Goal: Task Accomplishment & Management: Use online tool/utility

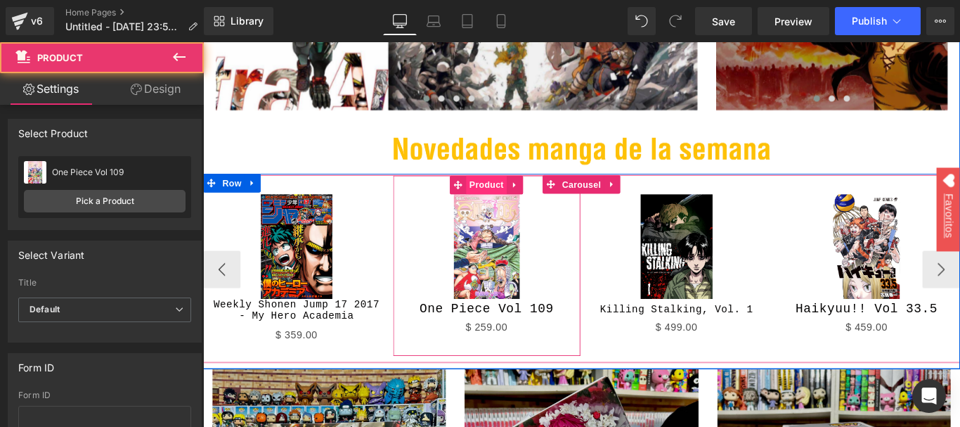
scroll to position [281, 0]
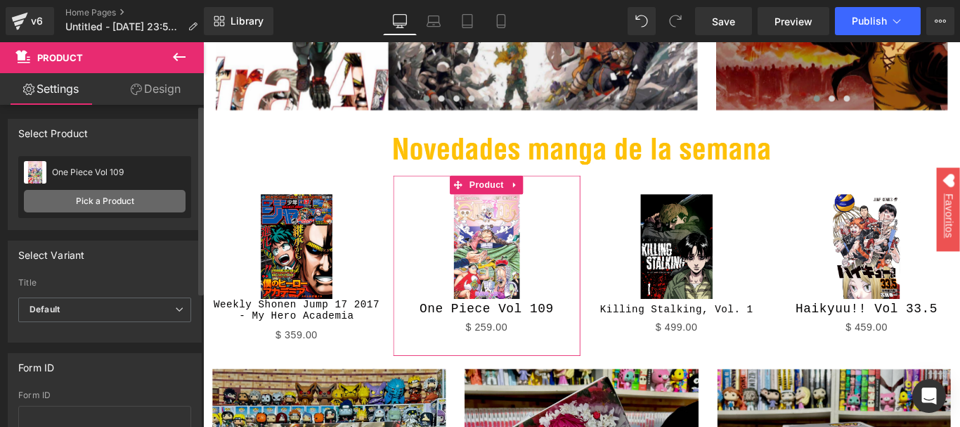
click at [138, 200] on link "Pick a Product" at bounding box center [105, 201] width 162 height 22
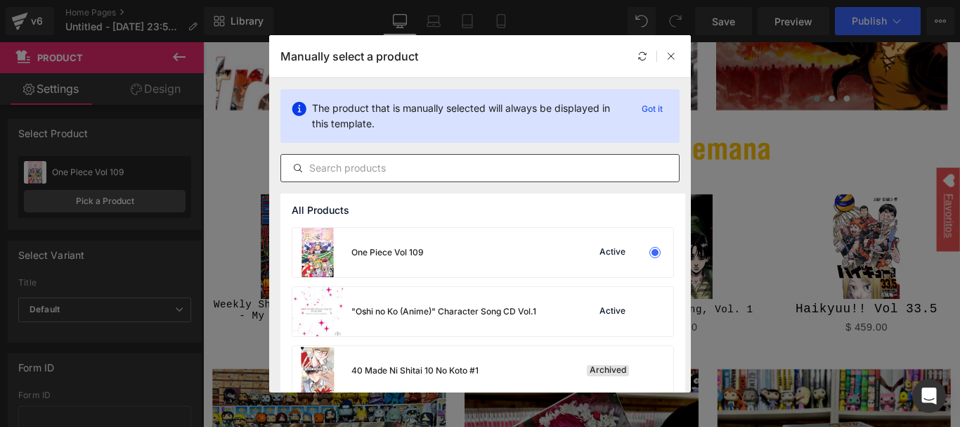
click at [354, 170] on input "text" at bounding box center [480, 168] width 398 height 17
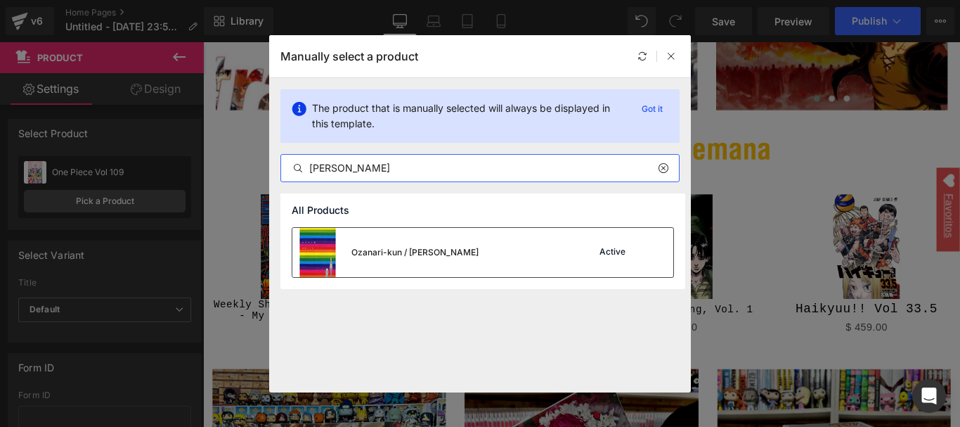
type input "[PERSON_NAME]"
click at [487, 247] on div "Ozanari-kun / [PERSON_NAME] Active" at bounding box center [482, 252] width 381 height 49
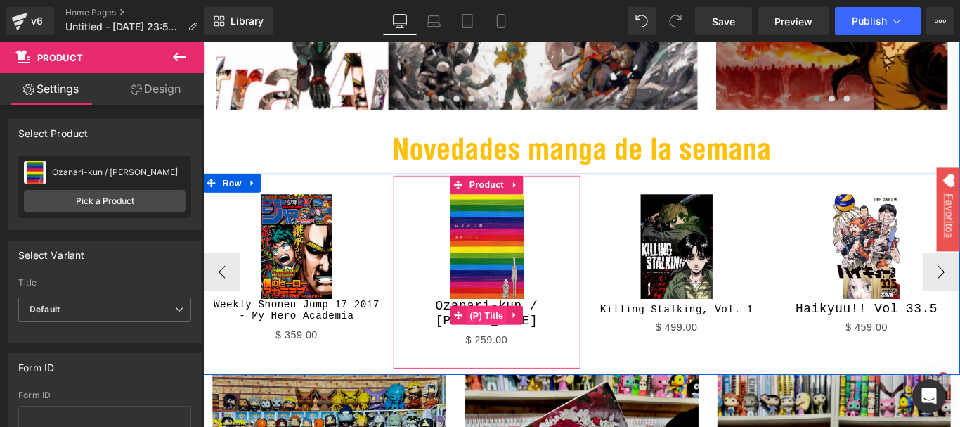
click at [521, 338] on span "(P) Title" at bounding box center [521, 348] width 45 height 21
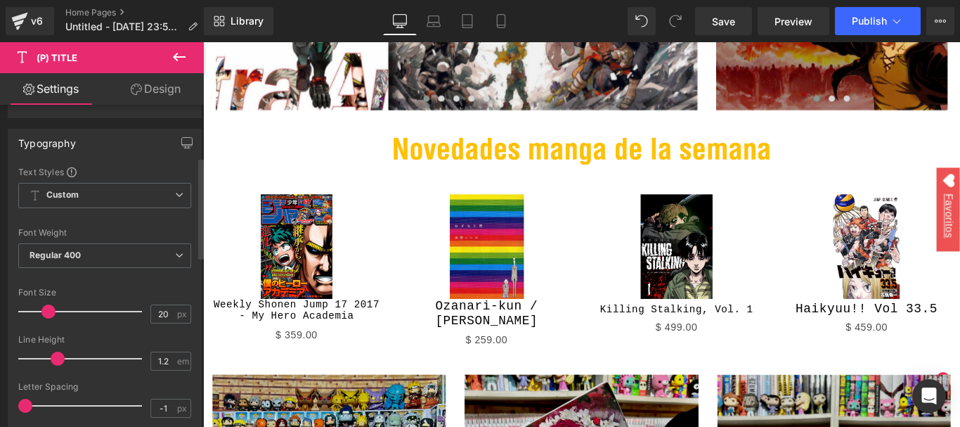
scroll to position [211, 0]
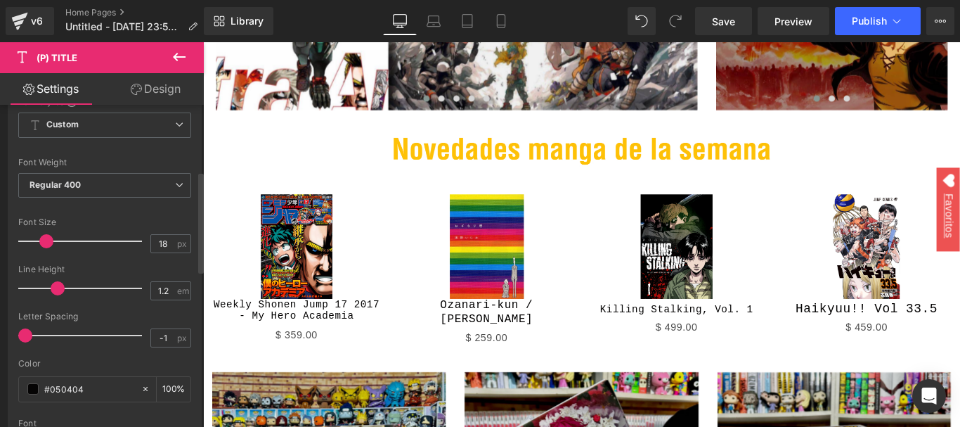
type input "17"
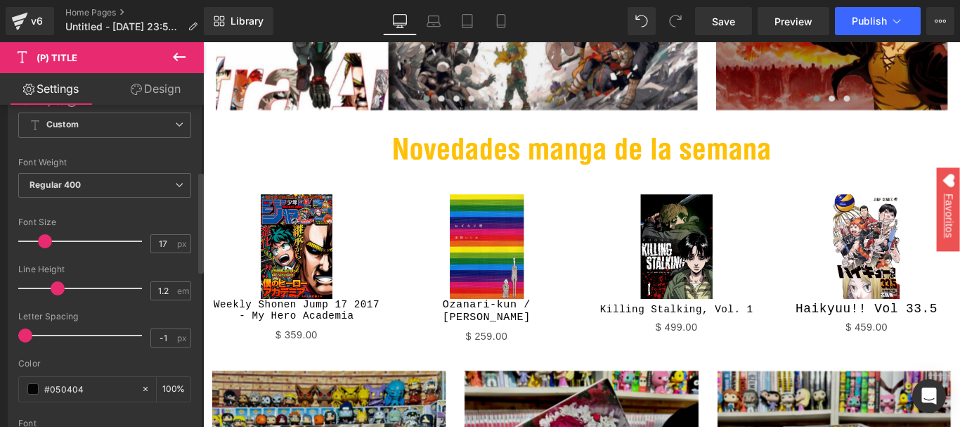
click at [43, 244] on span at bounding box center [45, 241] width 14 height 14
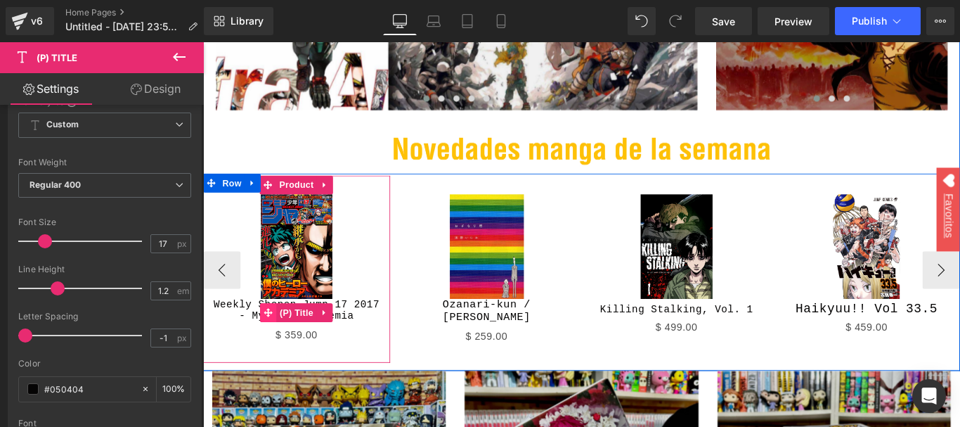
click at [271, 344] on icon at bounding box center [276, 346] width 10 height 10
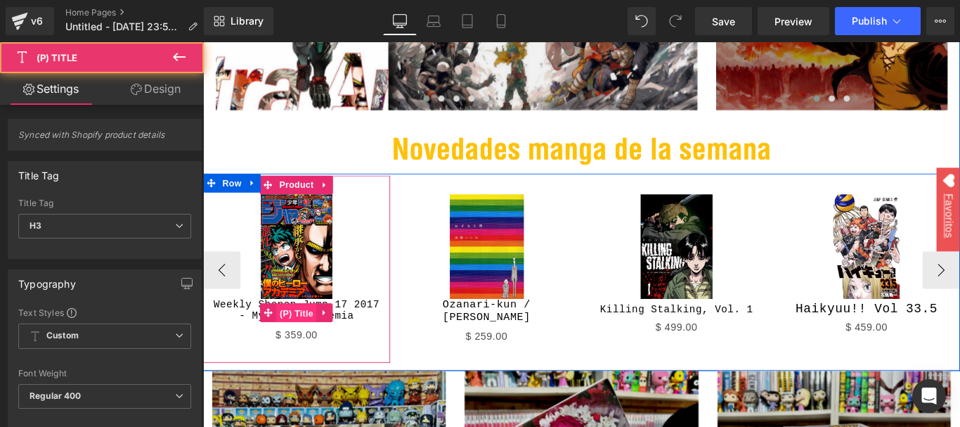
click at [295, 351] on span "(P) Title" at bounding box center [307, 346] width 45 height 21
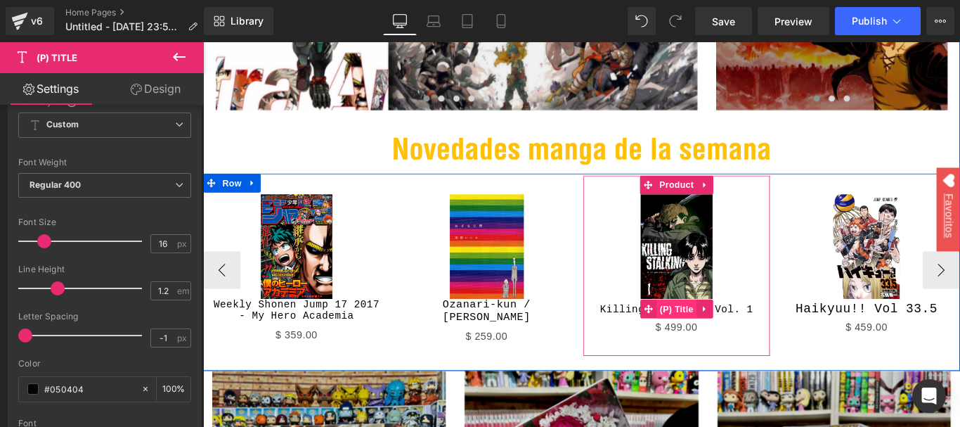
click at [732, 342] on span "(P) Title" at bounding box center [735, 341] width 45 height 21
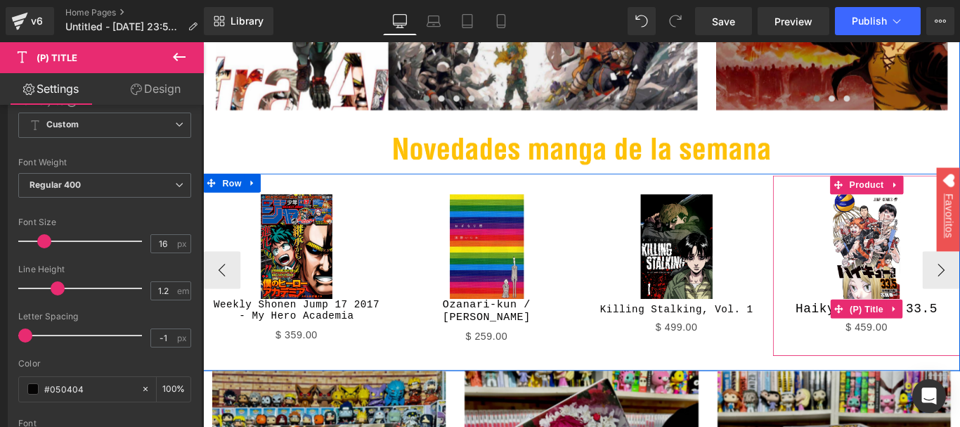
click at [941, 344] on span "(P) Title" at bounding box center [949, 341] width 45 height 21
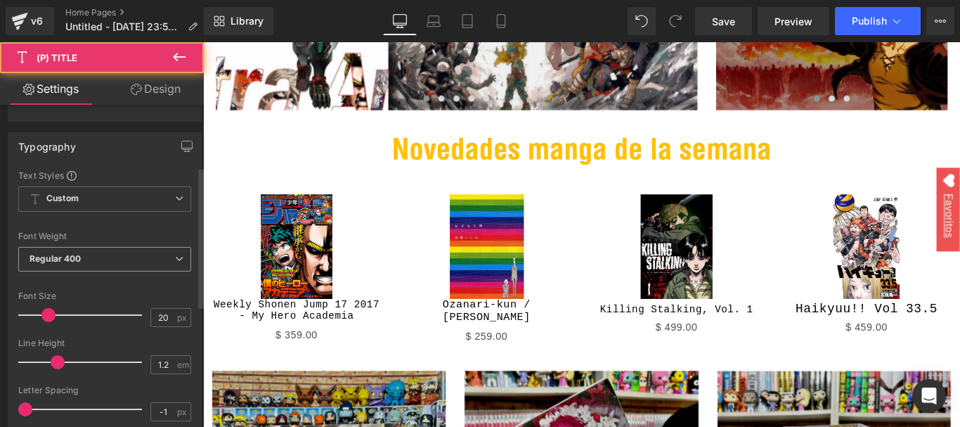
scroll to position [141, 0]
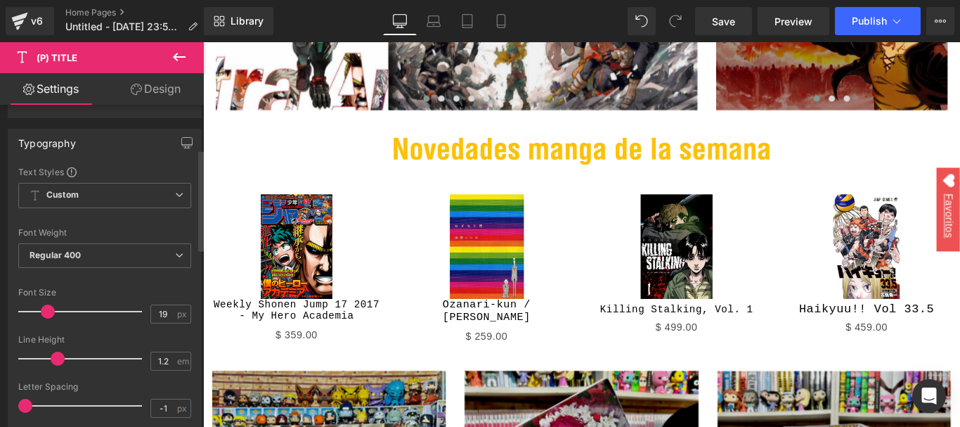
click at [48, 309] on span at bounding box center [48, 311] width 14 height 14
type input "16"
click at [45, 309] on span at bounding box center [44, 311] width 14 height 14
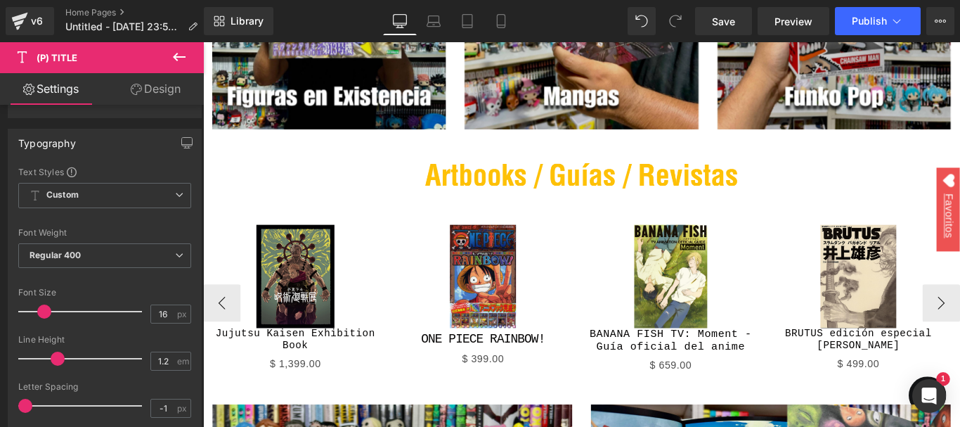
scroll to position [914, 0]
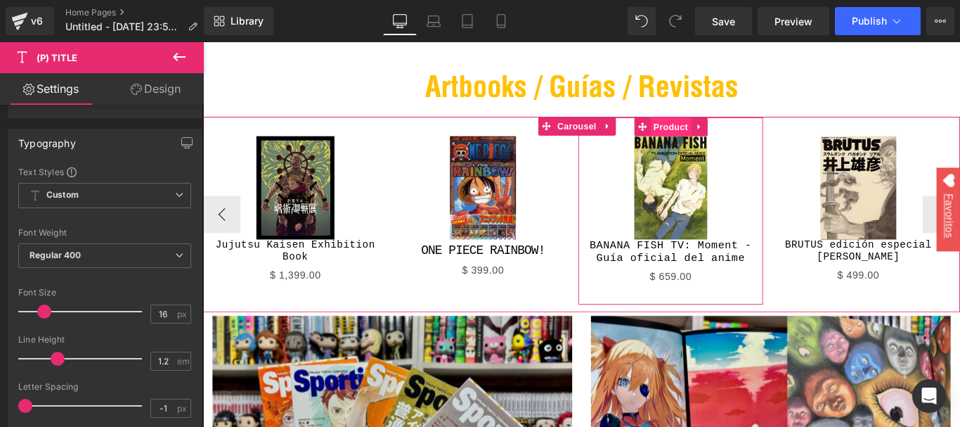
click at [740, 136] on span "Product" at bounding box center [729, 137] width 46 height 21
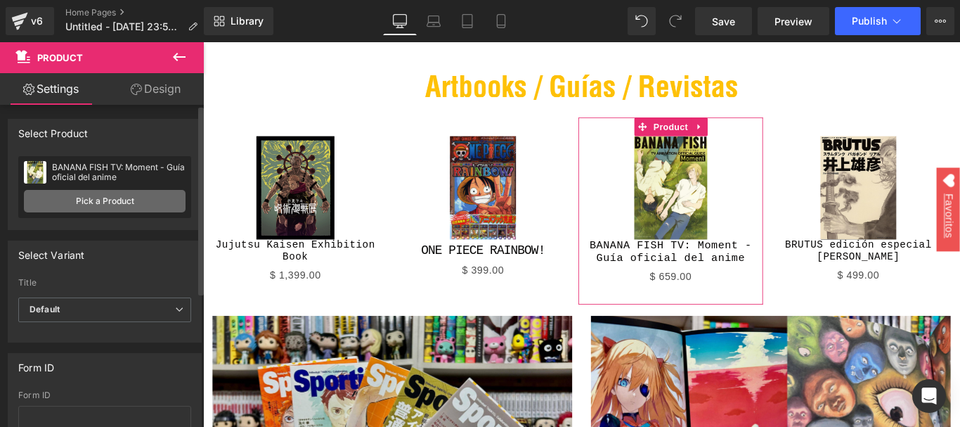
click at [144, 195] on link "Pick a Product" at bounding box center [105, 201] width 162 height 22
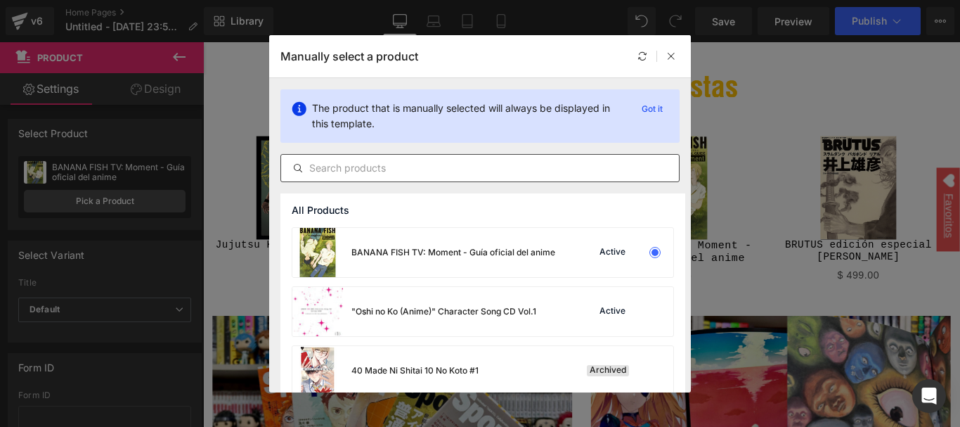
click at [378, 172] on input "text" at bounding box center [480, 168] width 398 height 17
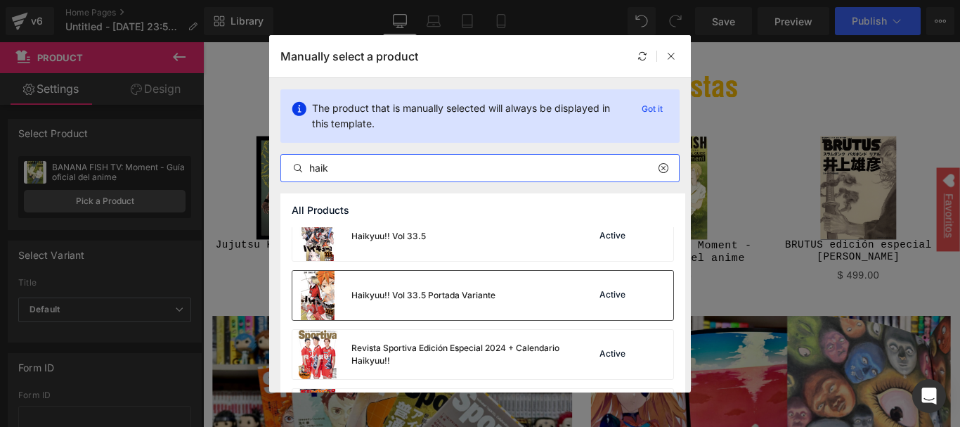
scroll to position [1149, 0]
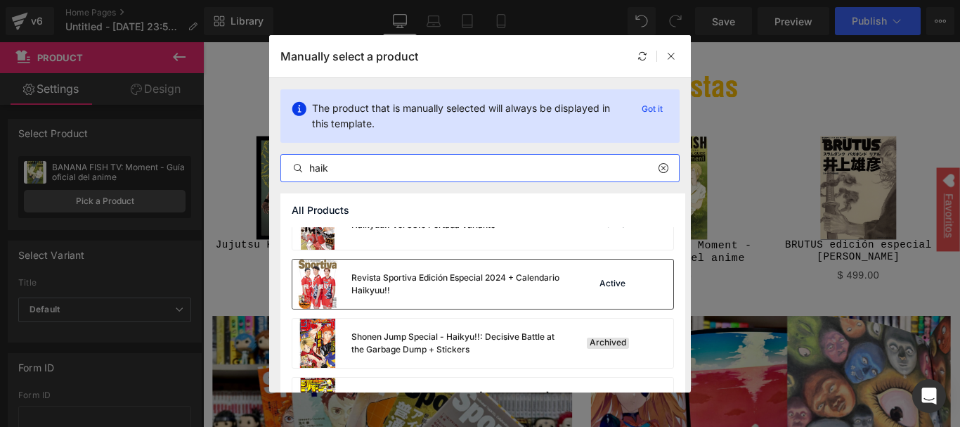
type input "haik"
click at [519, 287] on div "Revista Sportiva Edición Especial 2024 + Calendario Haikyuu!!" at bounding box center [456, 283] width 211 height 25
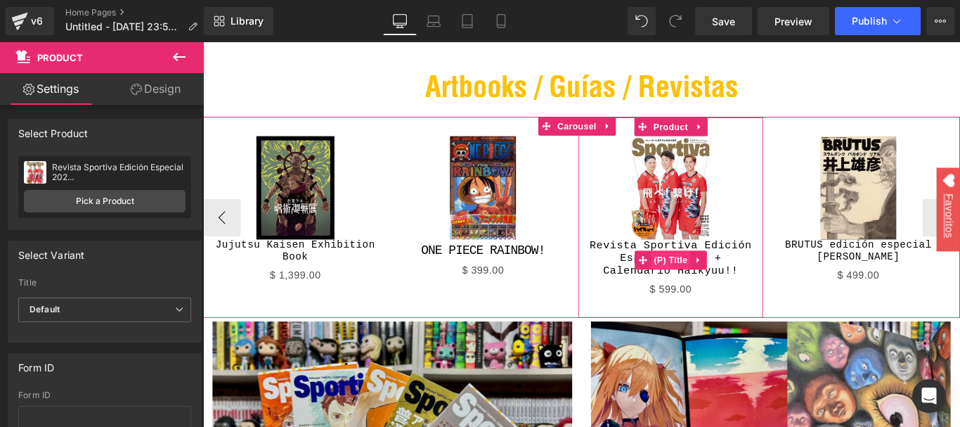
click at [724, 283] on span "(P) Title" at bounding box center [728, 286] width 45 height 21
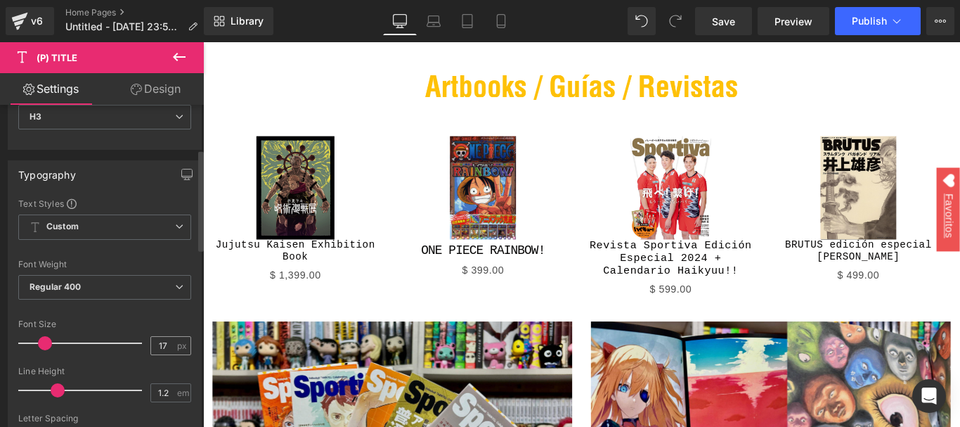
scroll to position [141, 0]
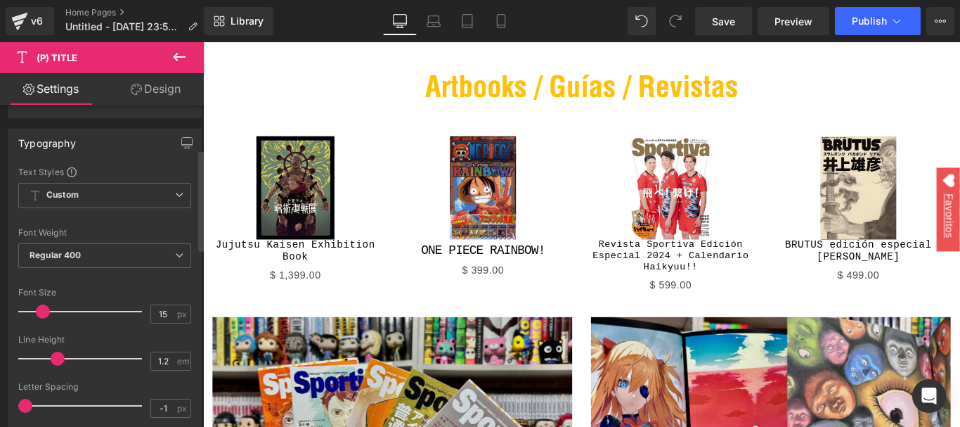
type input "14"
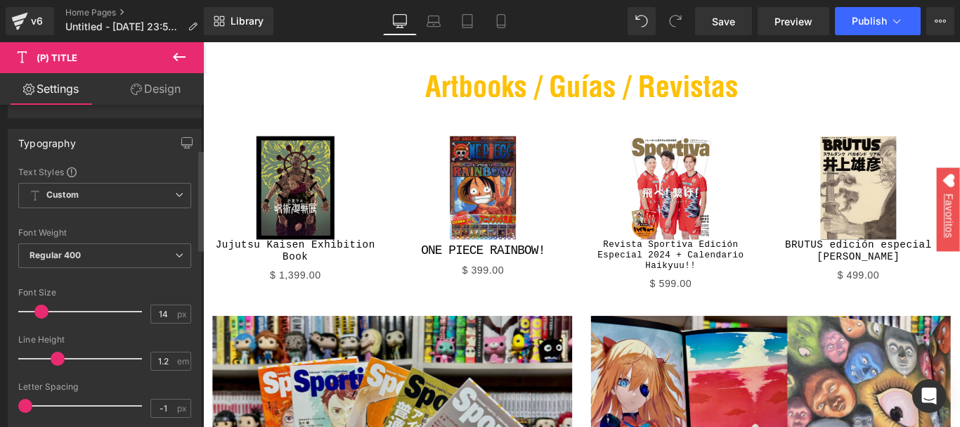
click at [41, 314] on span at bounding box center [41, 311] width 14 height 14
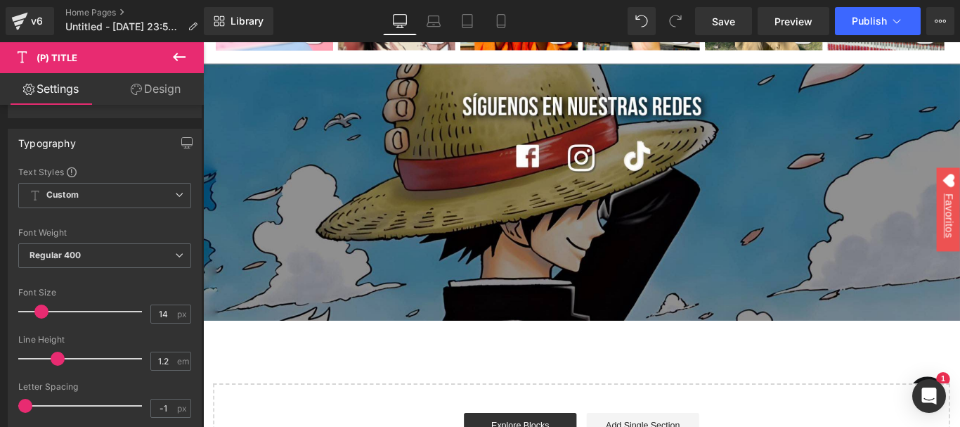
scroll to position [2882, 0]
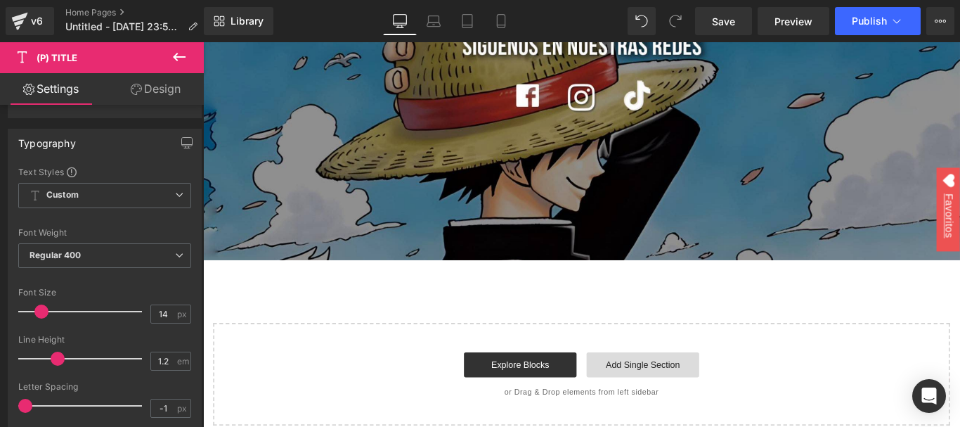
click at [669, 390] on link "Add Single Section" at bounding box center [697, 404] width 127 height 28
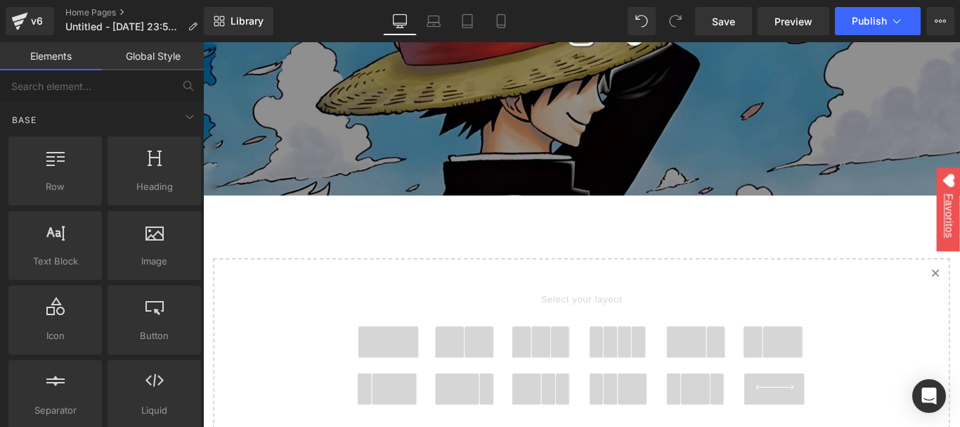
scroll to position [3023, 0]
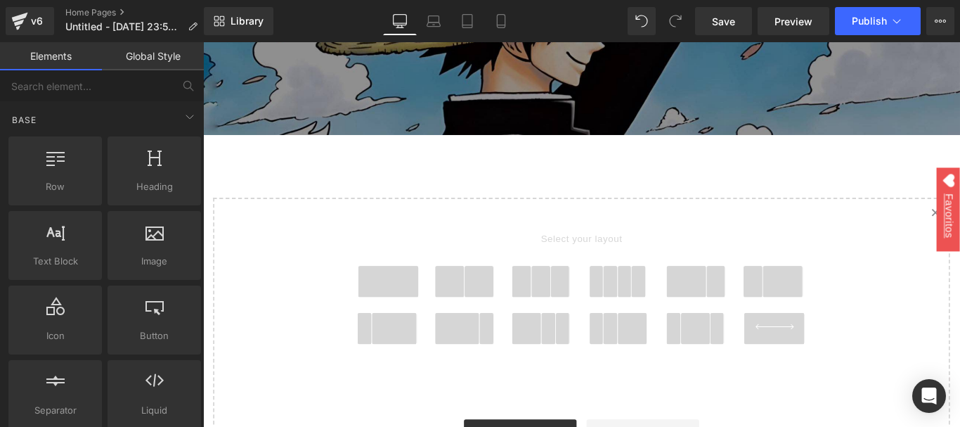
click at [418, 293] on span at bounding box center [410, 310] width 67 height 35
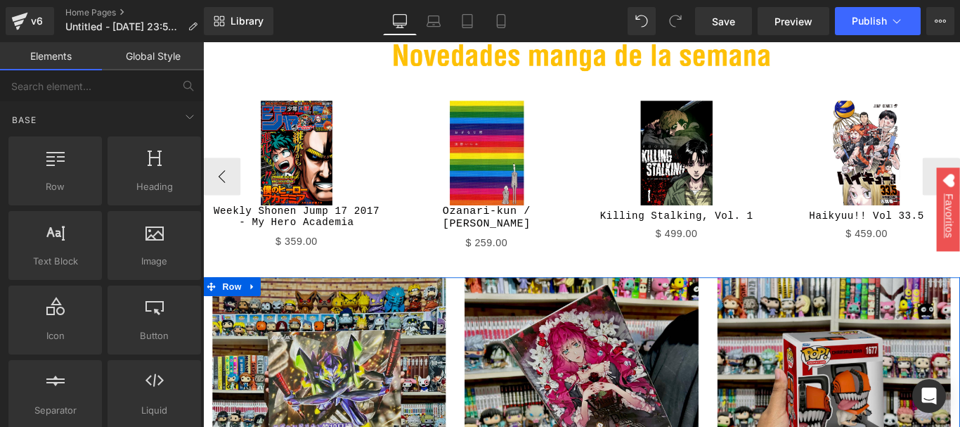
scroll to position [0, 0]
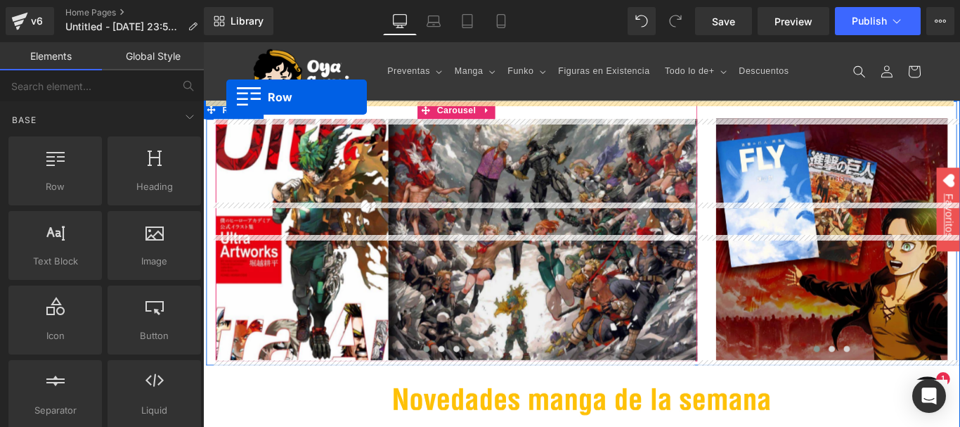
drag, startPoint x: 215, startPoint y: 145, endPoint x: 229, endPoint y: 104, distance: 43.1
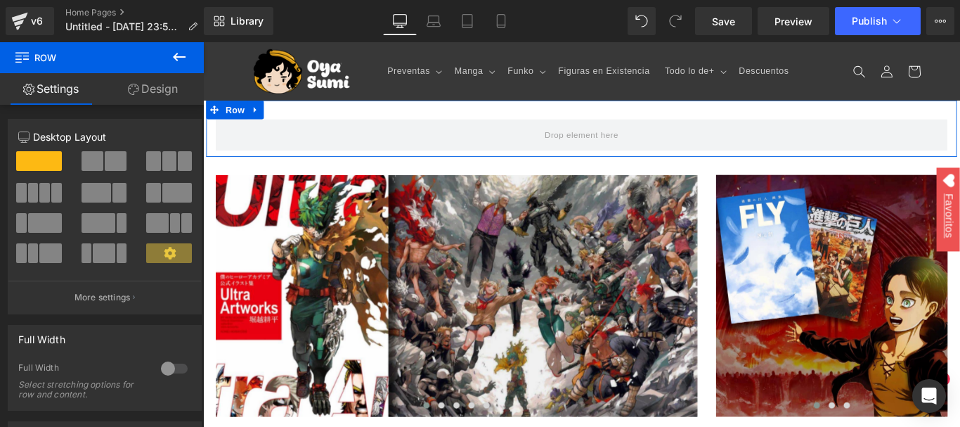
click at [423, 120] on div "Row" at bounding box center [629, 139] width 844 height 63
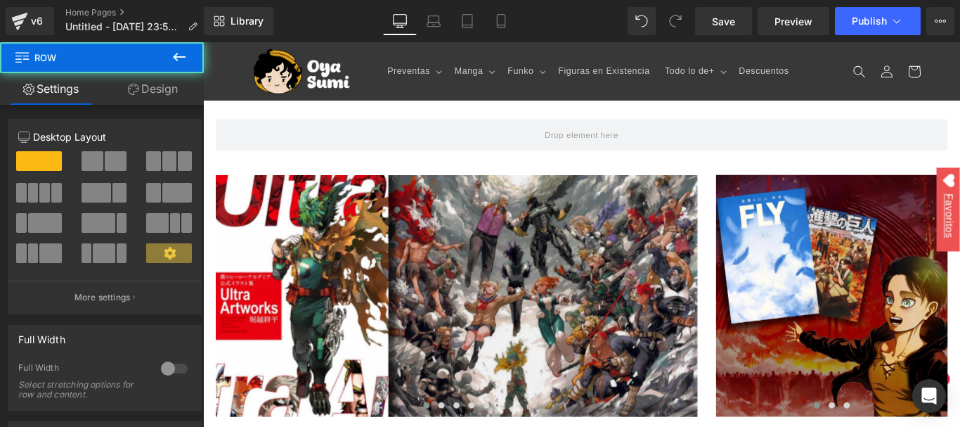
click at [180, 52] on icon at bounding box center [179, 57] width 17 height 17
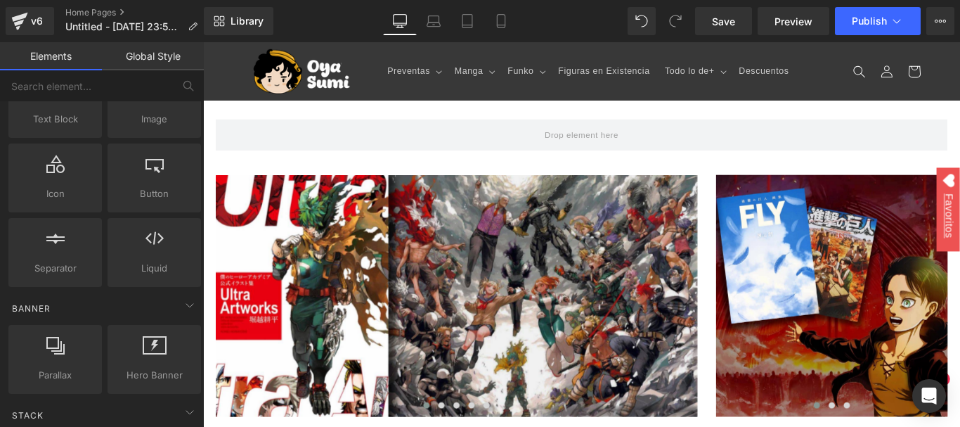
scroll to position [211, 0]
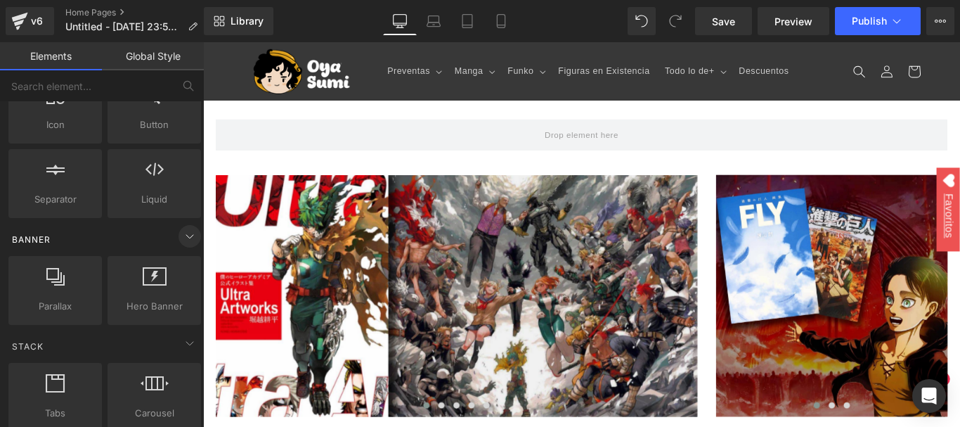
click at [182, 242] on icon at bounding box center [189, 236] width 17 height 17
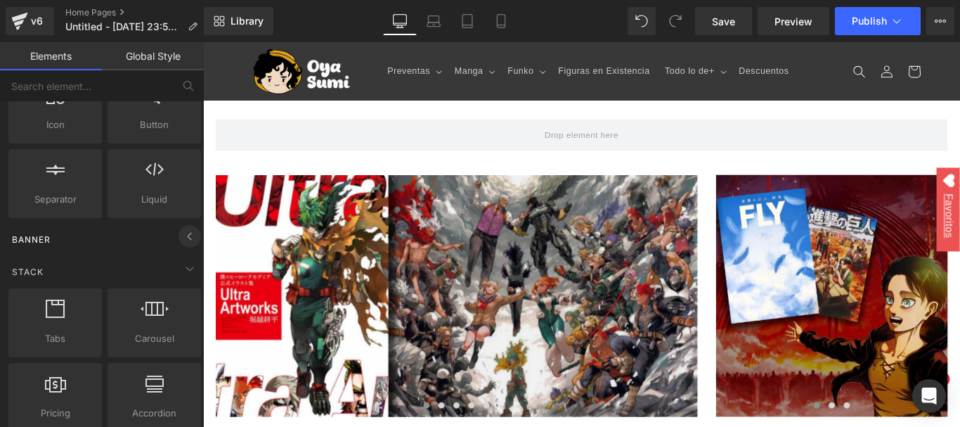
click at [182, 242] on icon at bounding box center [189, 236] width 17 height 17
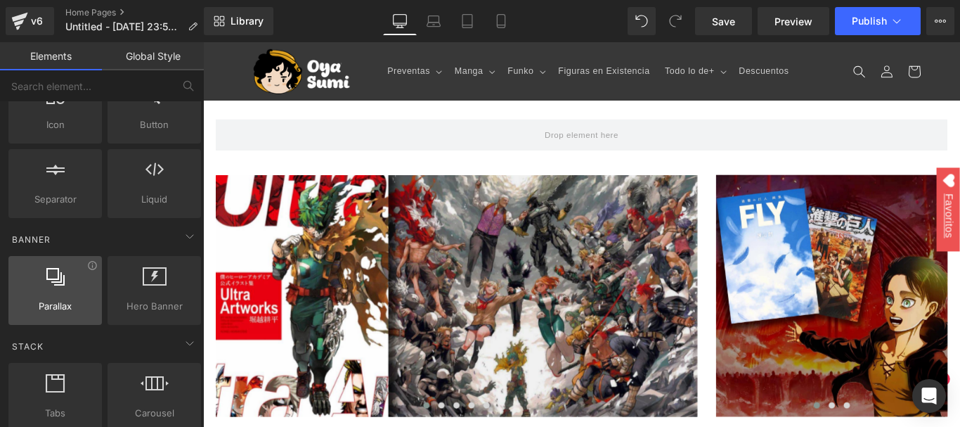
click at [77, 282] on div at bounding box center [55, 283] width 85 height 32
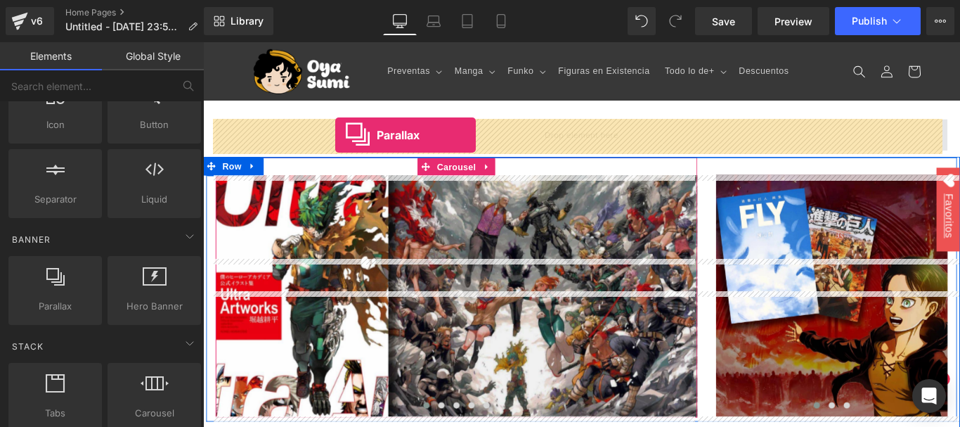
drag, startPoint x: 280, startPoint y: 324, endPoint x: 351, endPoint y: 146, distance: 191.5
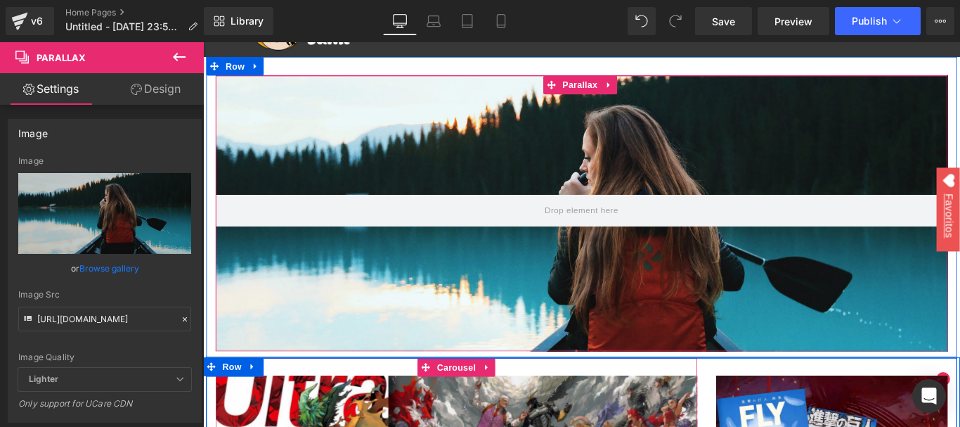
scroll to position [70, 0]
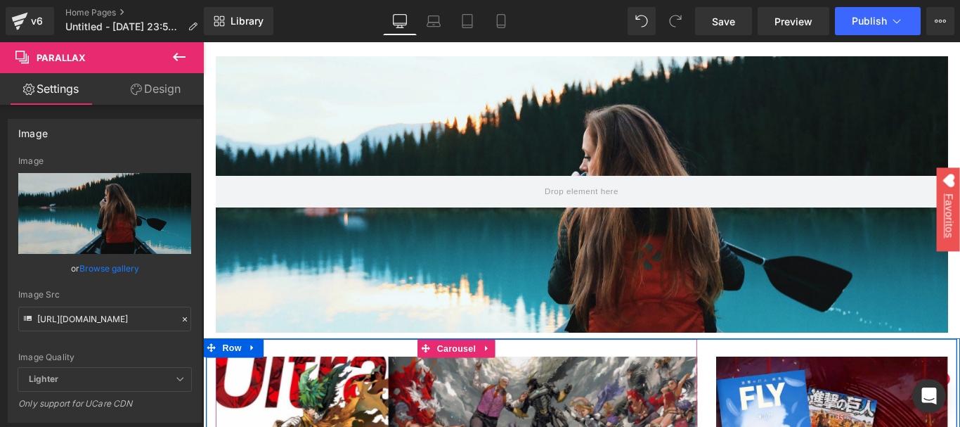
click at [181, 56] on icon at bounding box center [179, 57] width 17 height 17
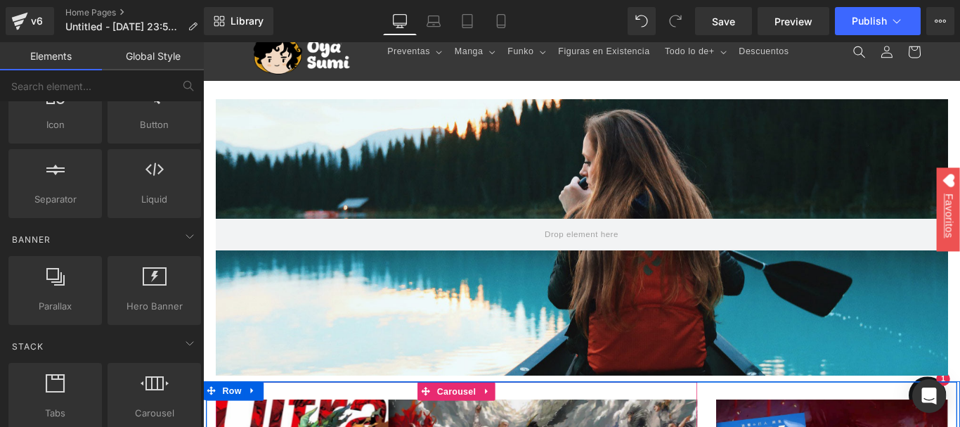
scroll to position [0, 0]
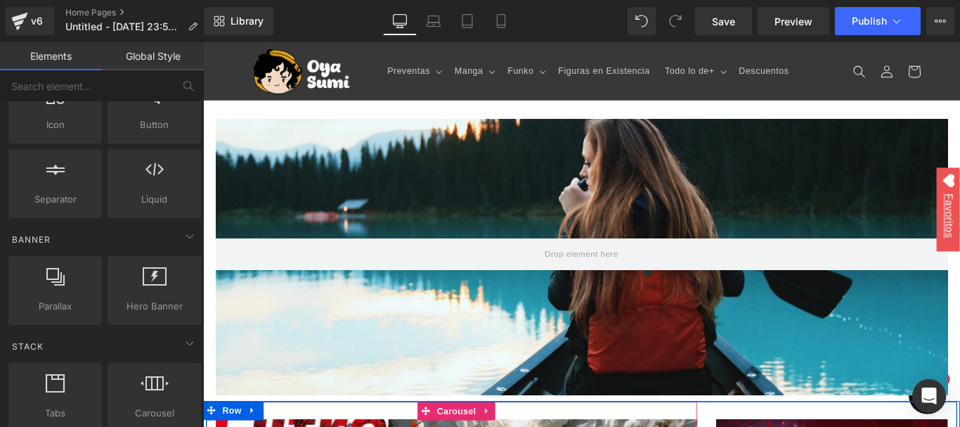
click at [385, 215] on div at bounding box center [628, 267] width 851 height 432
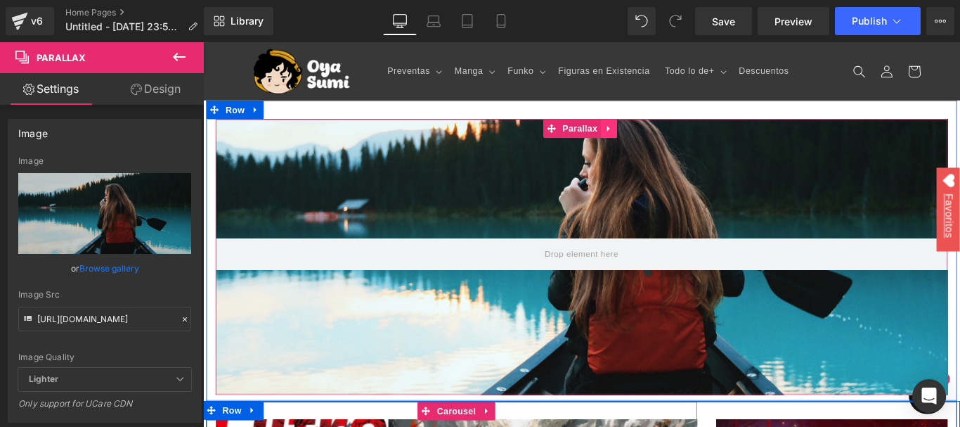
click at [650, 142] on link at bounding box center [659, 139] width 18 height 21
click at [664, 142] on icon at bounding box center [669, 139] width 10 height 11
